Goal: Transaction & Acquisition: Book appointment/travel/reservation

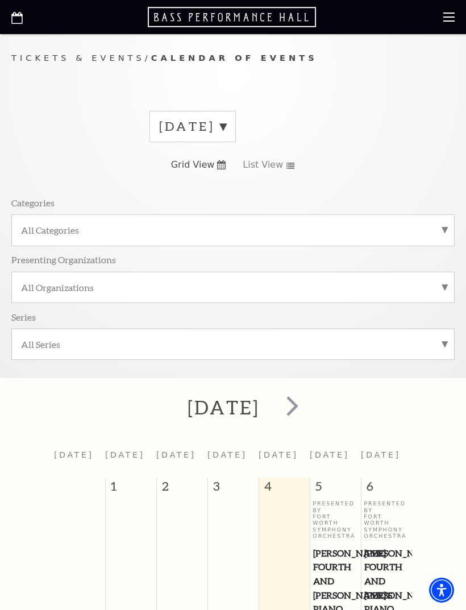
click at [309, 419] on span "next" at bounding box center [292, 405] width 32 height 32
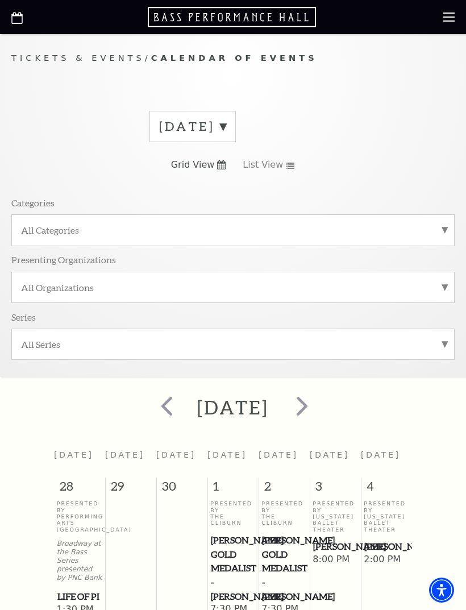
click at [318, 406] on span "next" at bounding box center [302, 405] width 32 height 32
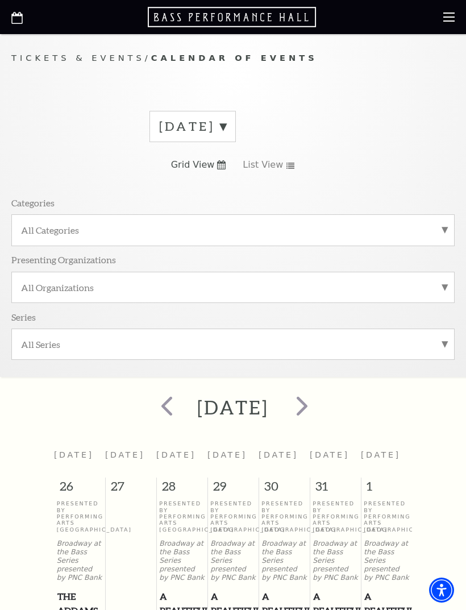
click at [318, 406] on span "next" at bounding box center [302, 405] width 32 height 32
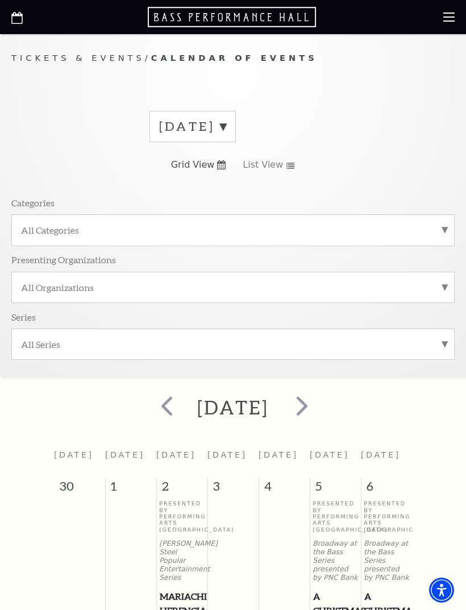
click at [226, 126] on label "December 2025" at bounding box center [192, 127] width 67 height 18
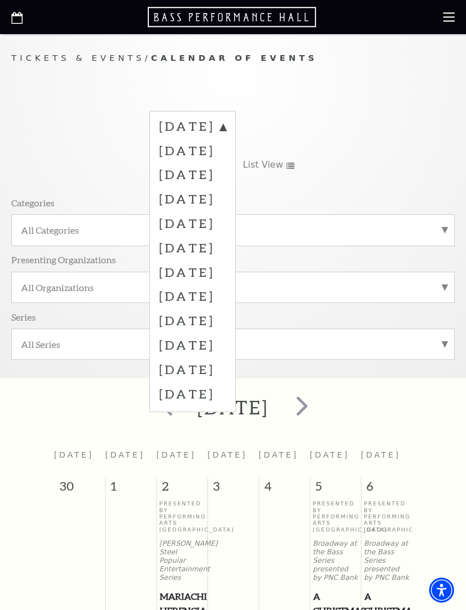
click at [226, 173] on label "November 2025" at bounding box center [192, 174] width 67 height 24
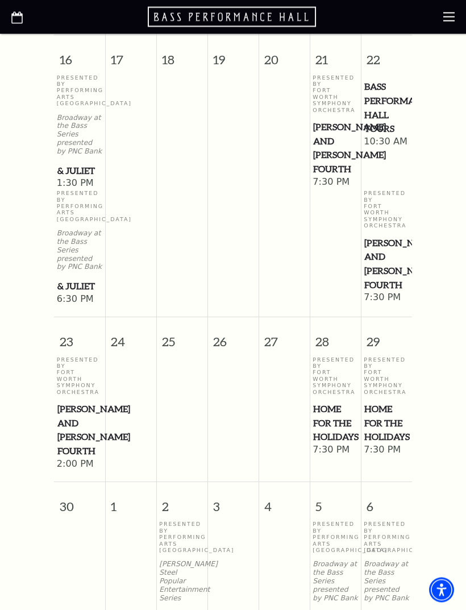
scroll to position [1384, 0]
click at [398, 361] on p "Presented By Fort Worth Symphony Orchestra" at bounding box center [386, 375] width 45 height 39
click at [382, 409] on span "Home for the Holidays" at bounding box center [386, 423] width 44 height 42
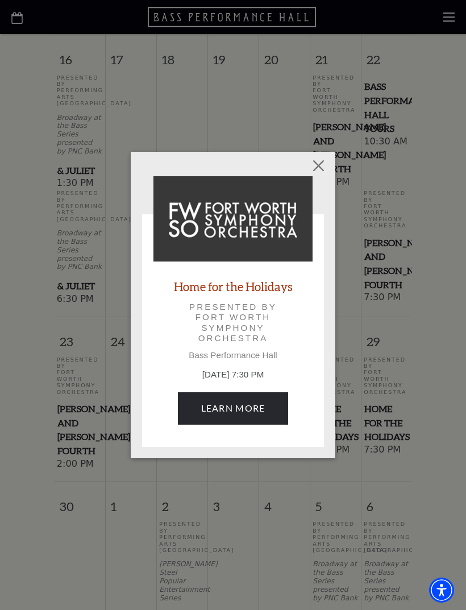
click at [246, 410] on link "Learn More" at bounding box center [233, 408] width 111 height 32
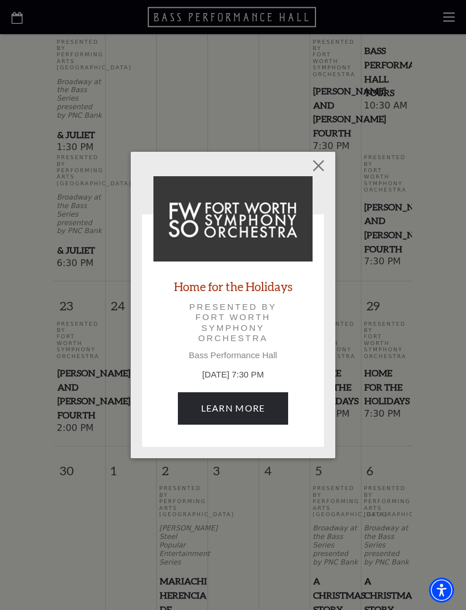
scroll to position [1420, 0]
click at [236, 413] on link "Learn More" at bounding box center [233, 408] width 111 height 32
